Goal: Task Accomplishment & Management: Manage account settings

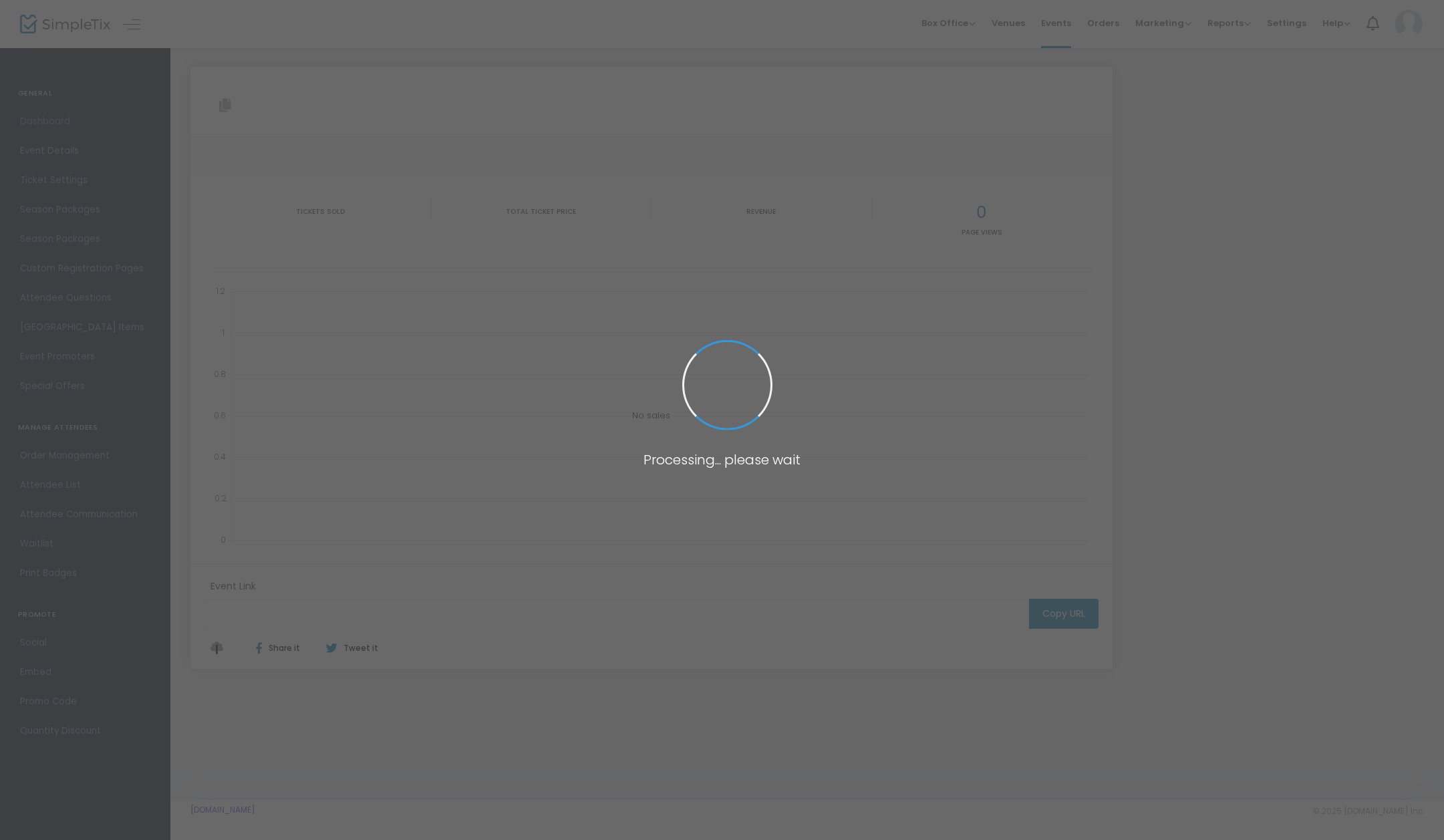
type input "https://www.simpletix.com/e/private-premiere-of-the-family-recipe-movi-tickets-…"
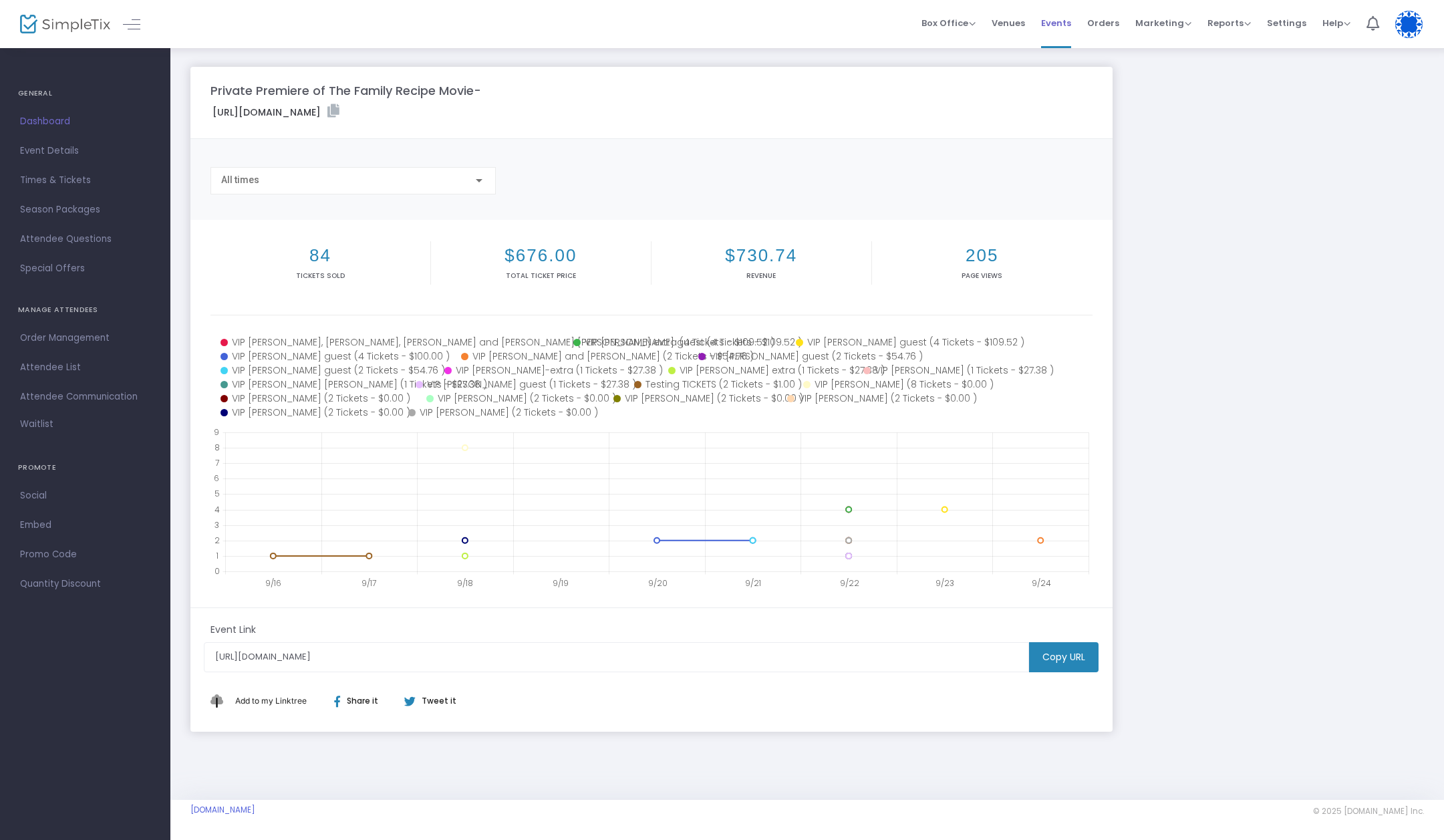
click at [1071, 22] on span "Events" at bounding box center [1056, 23] width 31 height 34
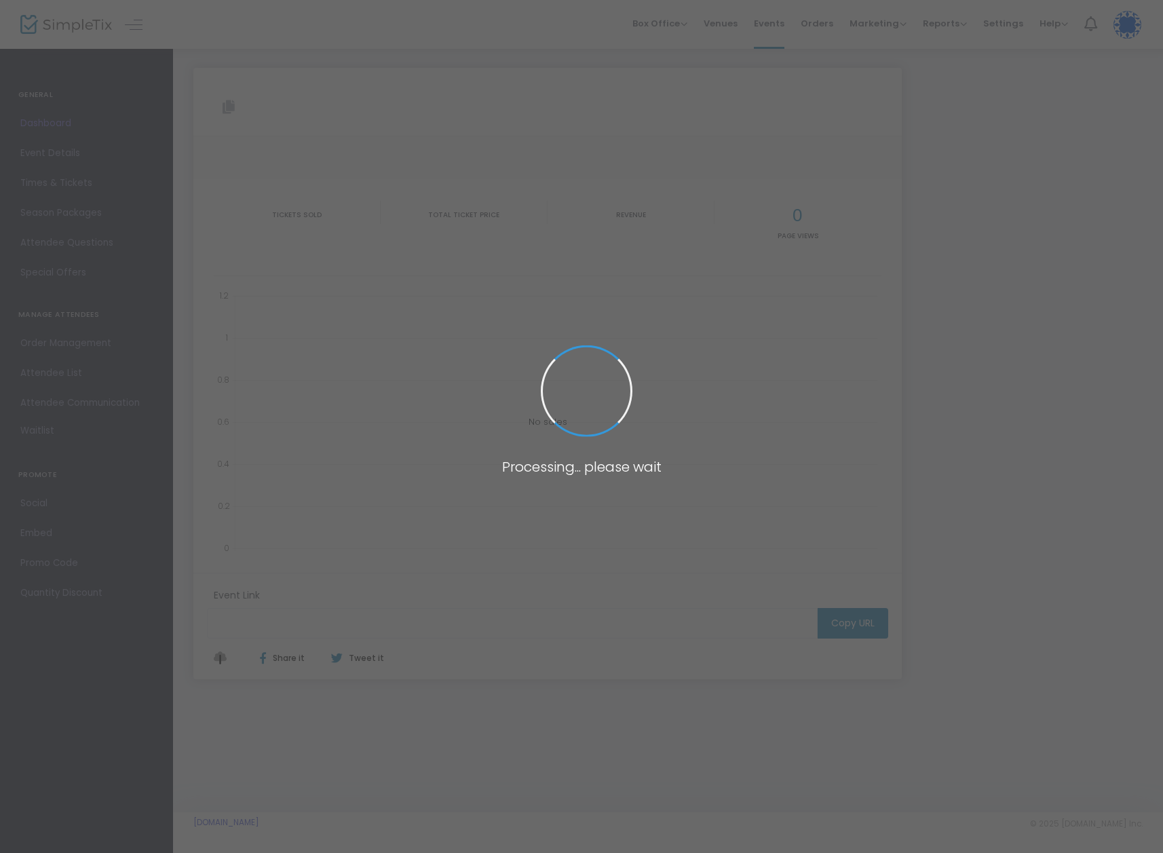
type input "https://www.simpletix.com/e/private-premiere-of-the-family-recipe-movi-tickets-…"
type input "[URL][DOMAIN_NAME]"
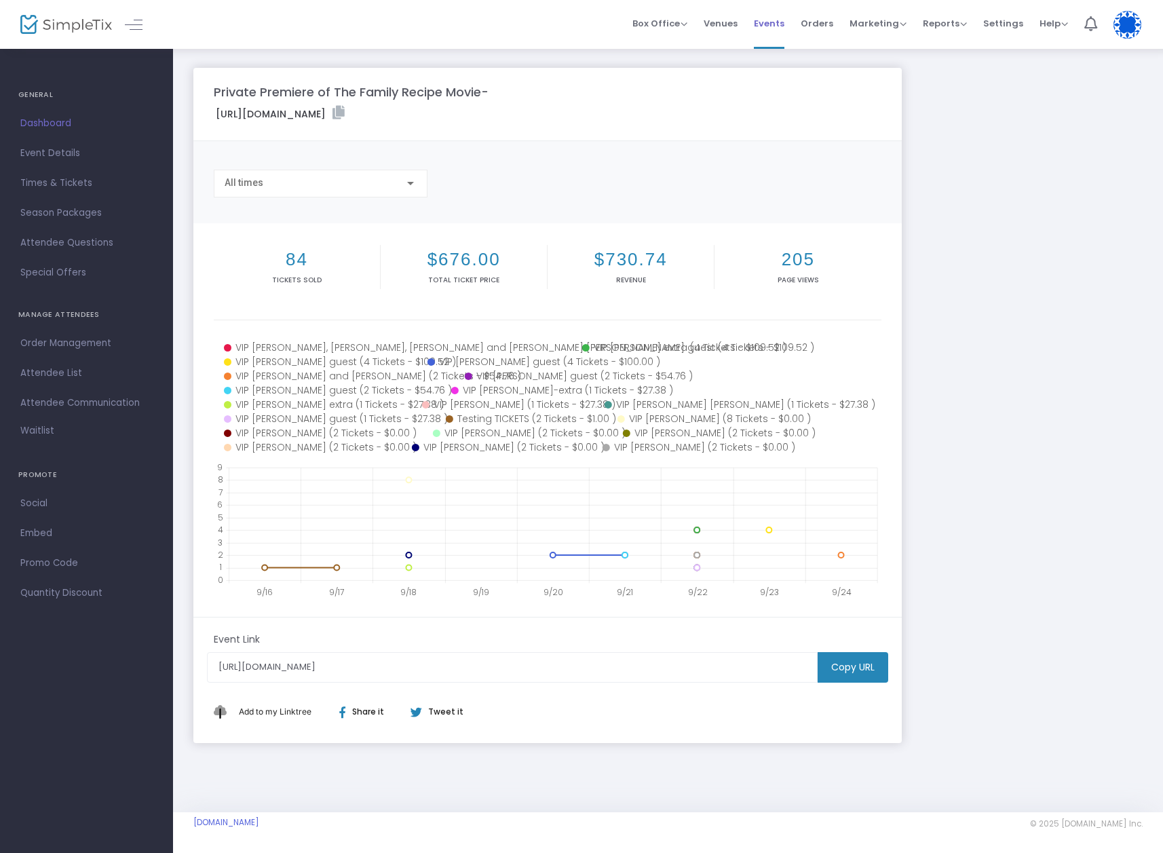
click at [779, 22] on span "Events" at bounding box center [769, 23] width 31 height 35
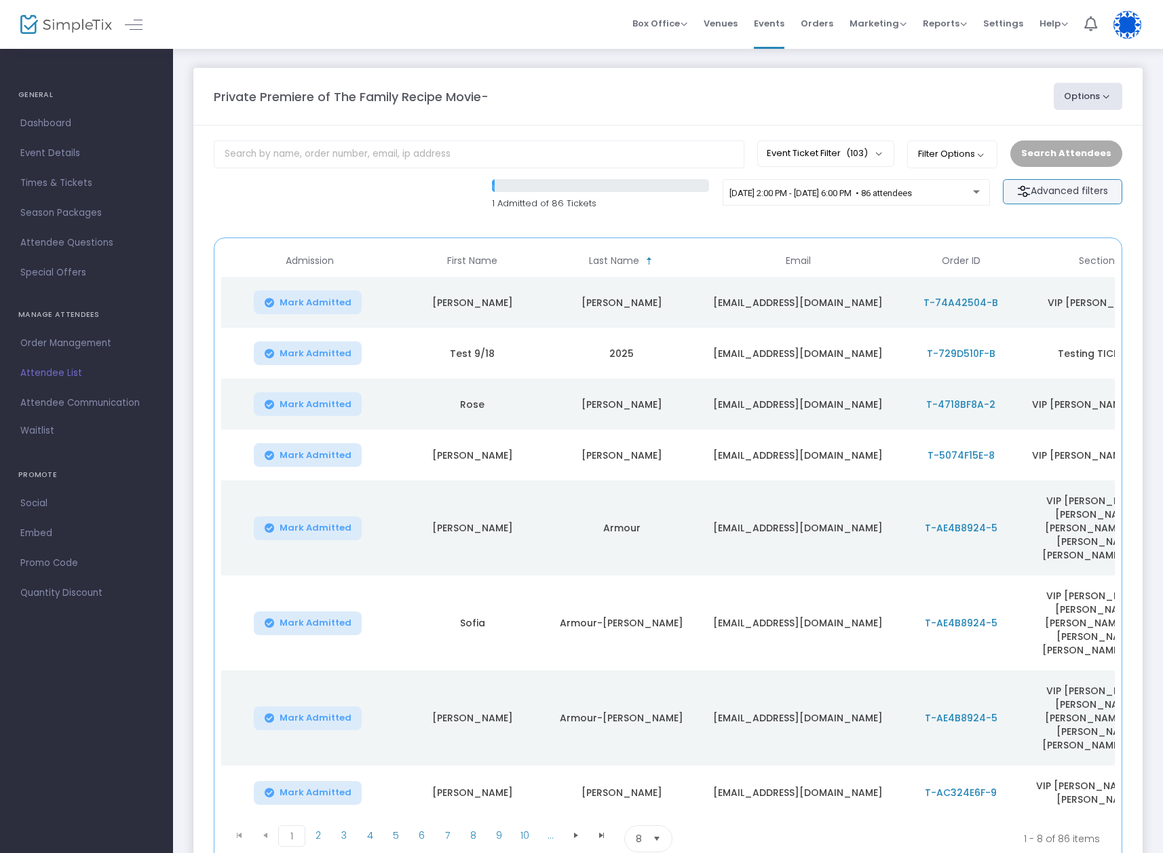
click at [1062, 185] on m-button "Advanced filters" at bounding box center [1062, 191] width 119 height 25
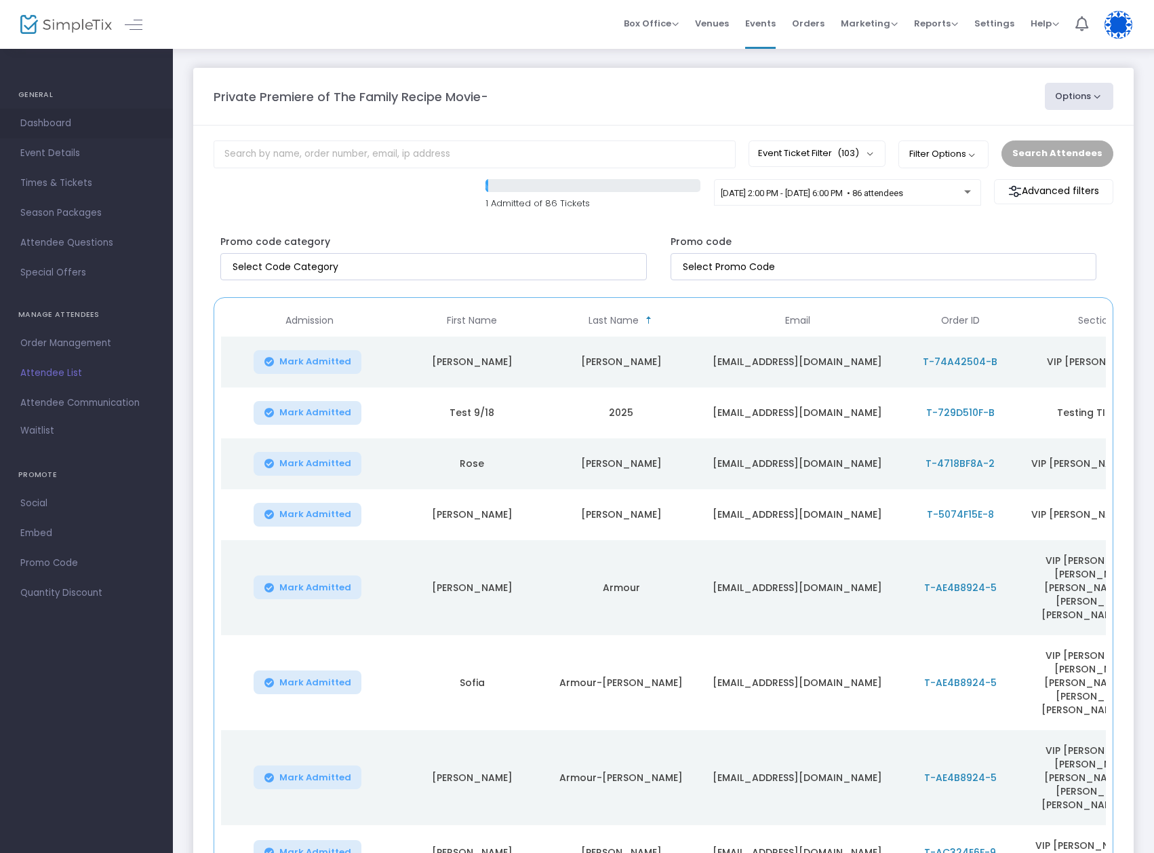
click at [63, 118] on span "Dashboard" at bounding box center [86, 124] width 132 height 18
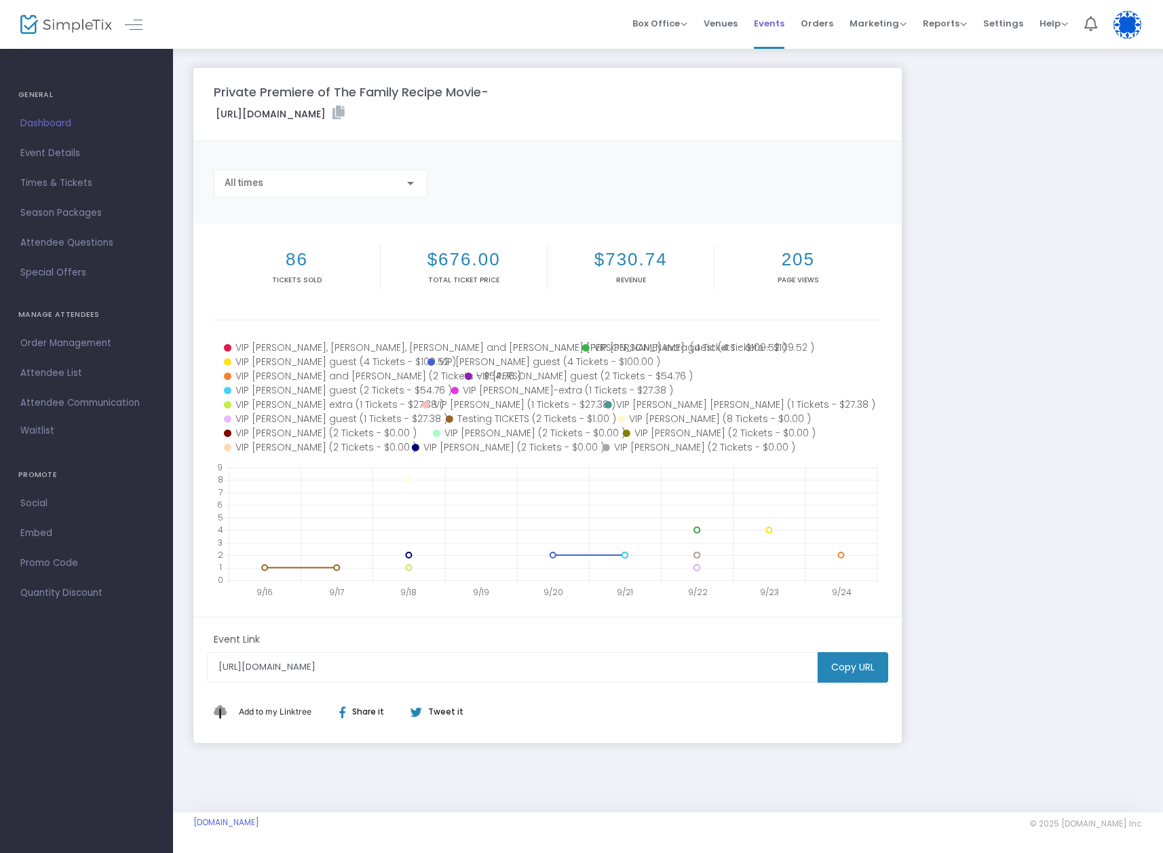
click at [773, 22] on span "Events" at bounding box center [769, 23] width 31 height 35
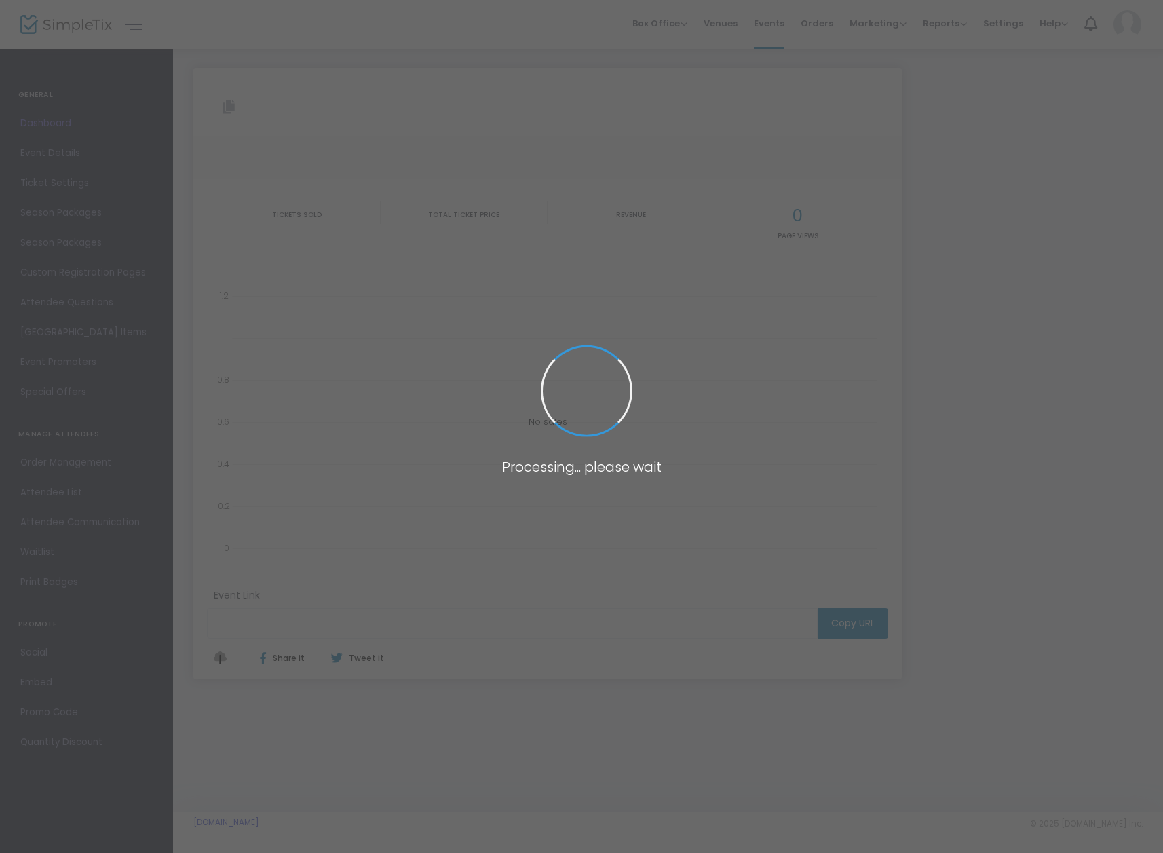
type input "[URL][DOMAIN_NAME]"
type input "https://www.simpletix.com/e/private-premiere-of-the-family-recipe-movi-tickets-…"
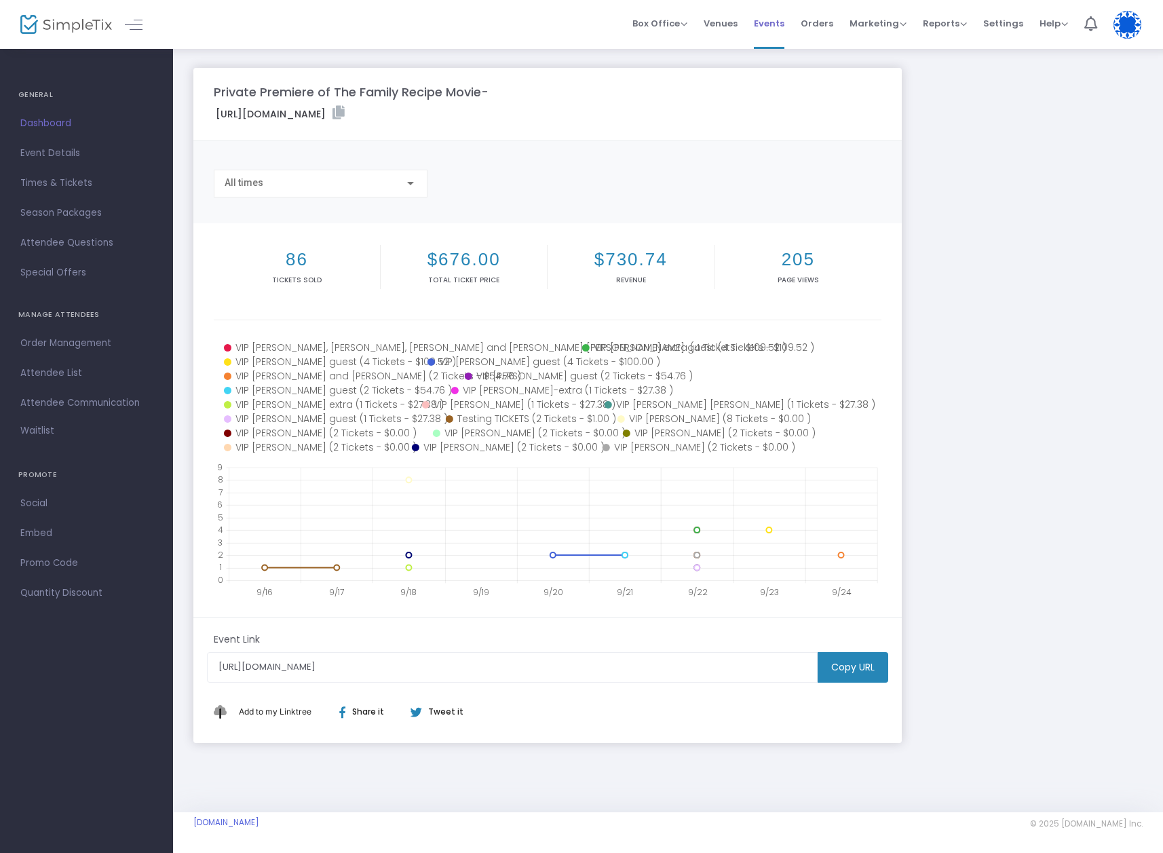
click at [784, 24] on span "Events" at bounding box center [769, 23] width 31 height 35
